Goal: Navigation & Orientation: Go to known website

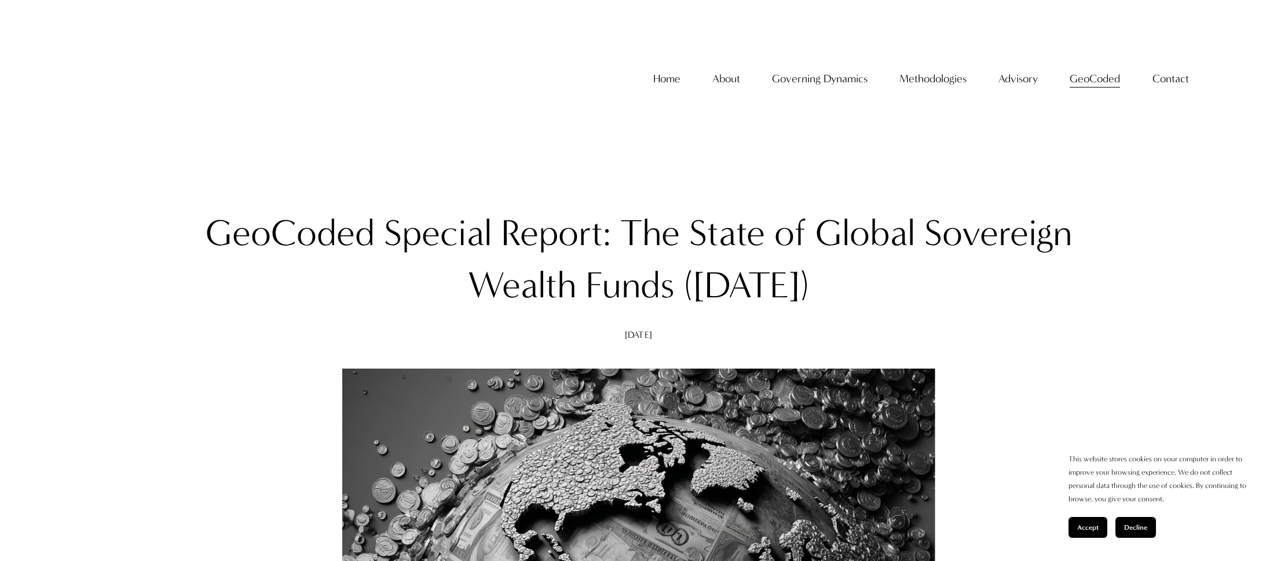
click at [672, 90] on link "Home" at bounding box center [666, 79] width 27 height 22
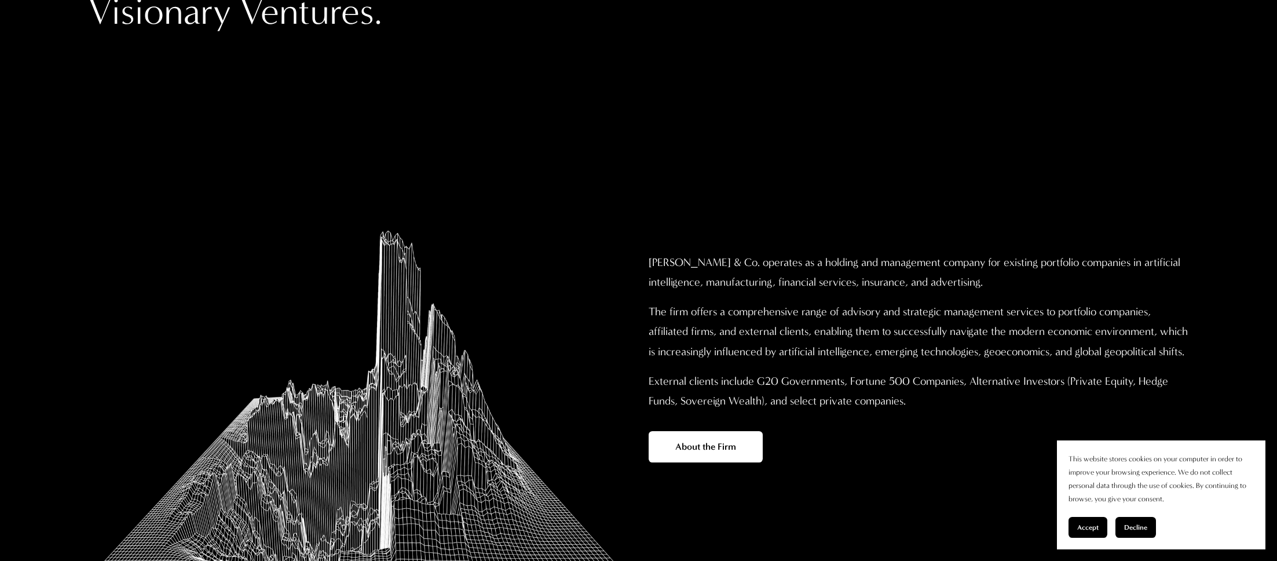
scroll to position [406, 0]
